Goal: Transaction & Acquisition: Purchase product/service

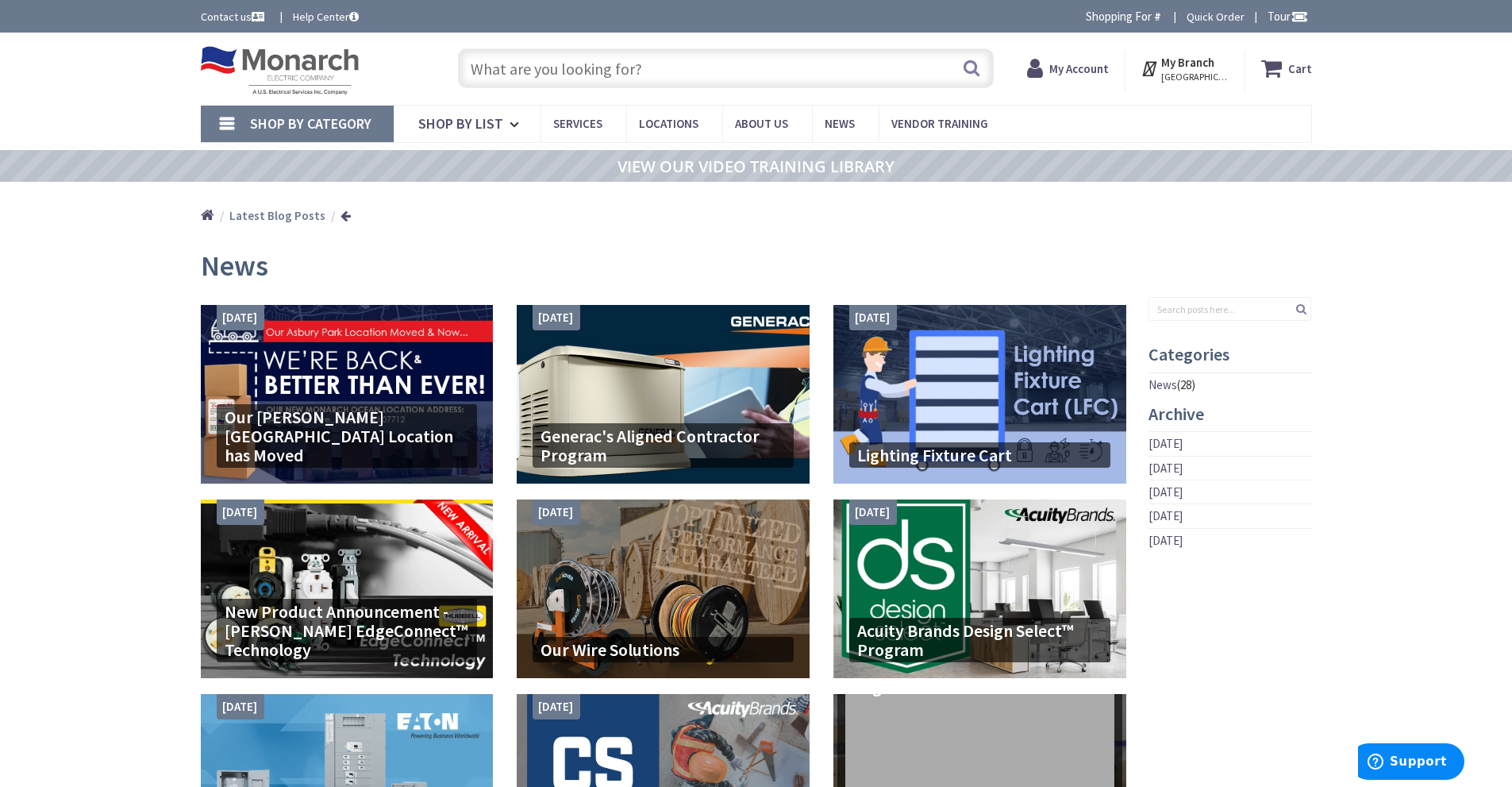
type input "UCU28AC"
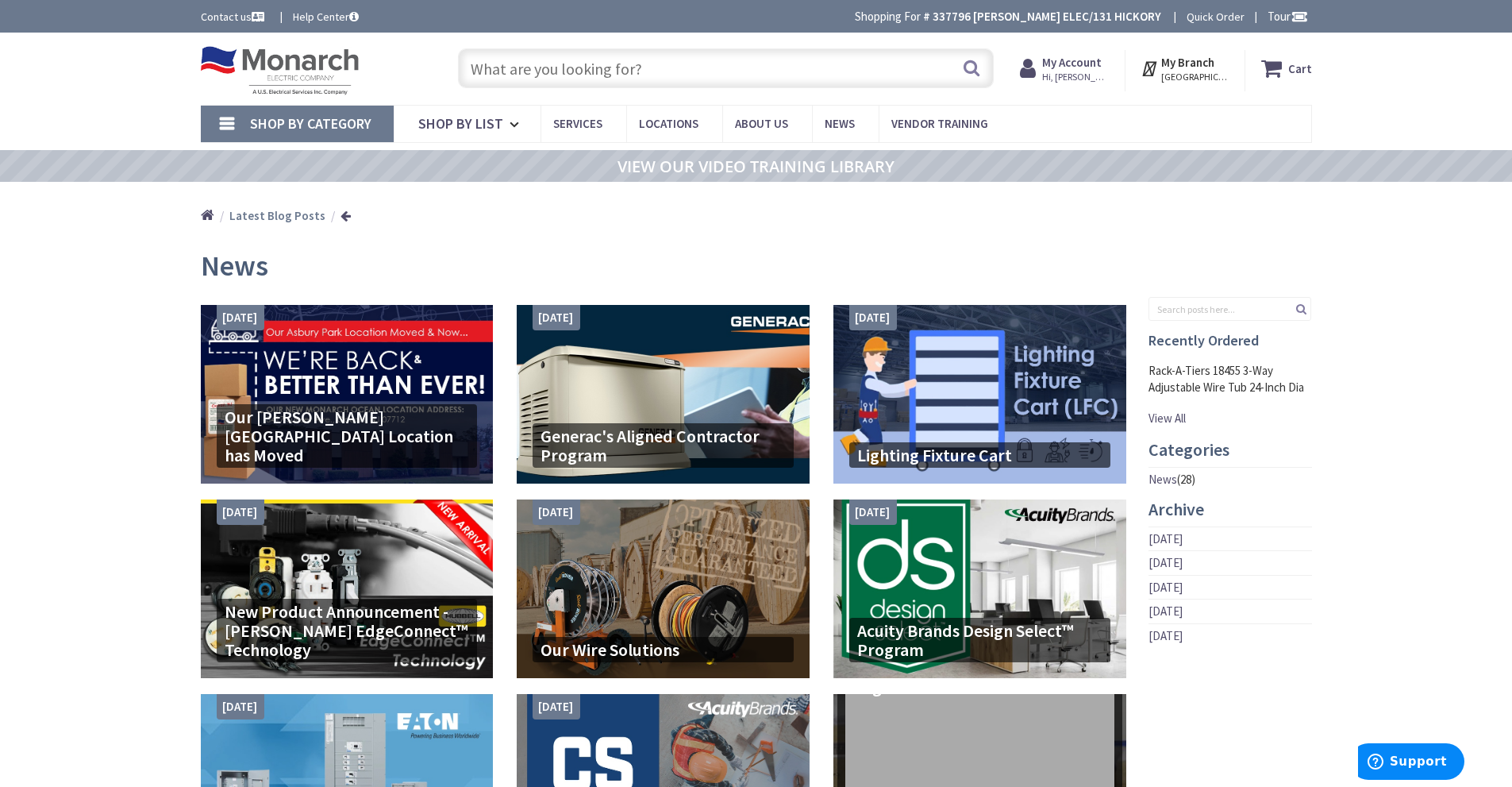
click at [576, 67] on input "text" at bounding box center [725, 68] width 536 height 39
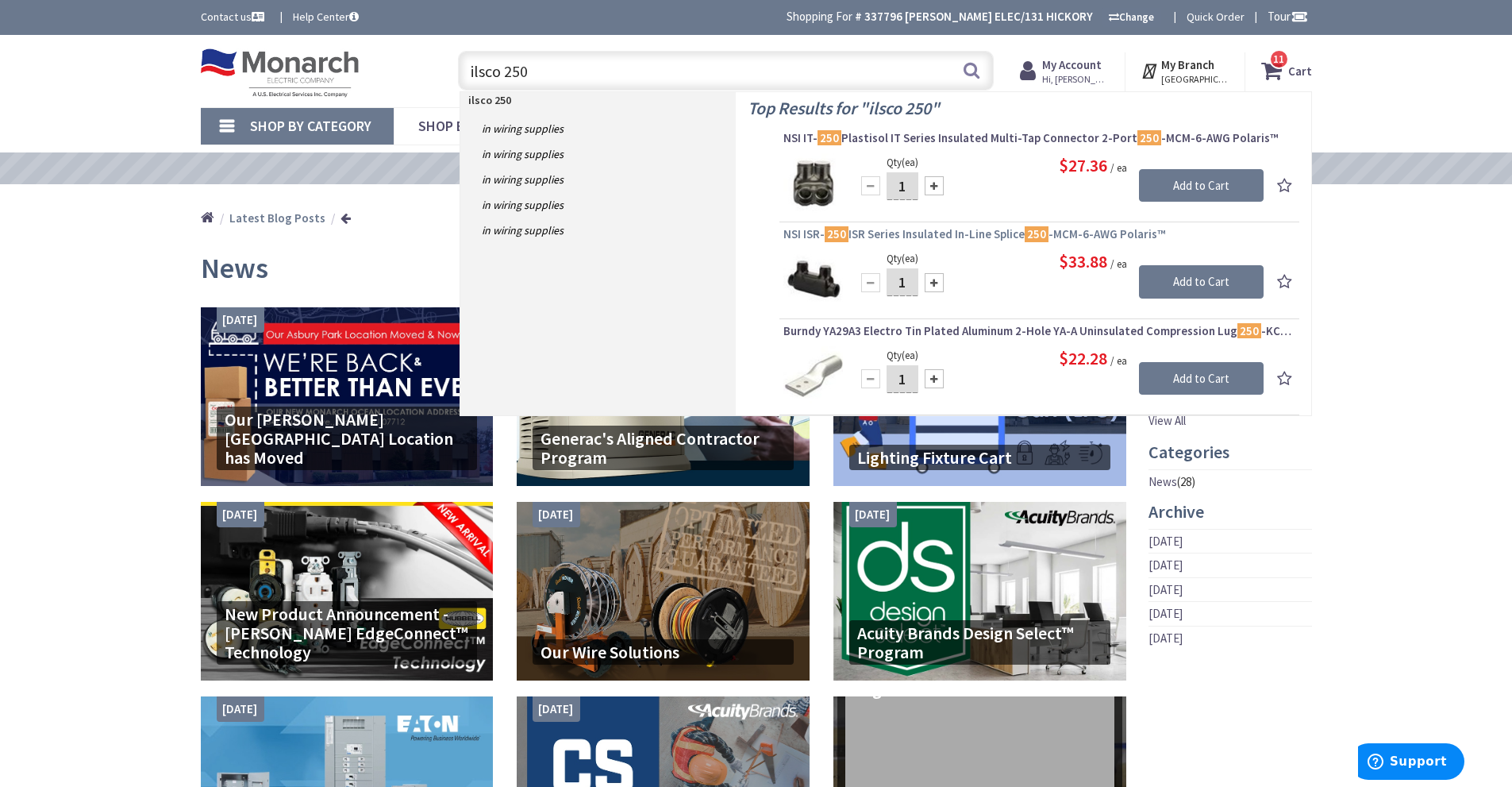
type input "ilsco 250"
click at [914, 231] on span "NSI ISR- 250 ISR Series Insulated In-Line Splice 250 -MCM-6-AWG Polaris™" at bounding box center [1040, 234] width 512 height 16
